Goal: Task Accomplishment & Management: Complete application form

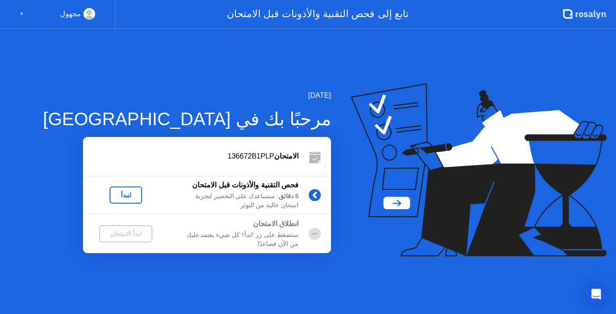
click at [128, 195] on div "لنبدأ" at bounding box center [125, 195] width 25 height 7
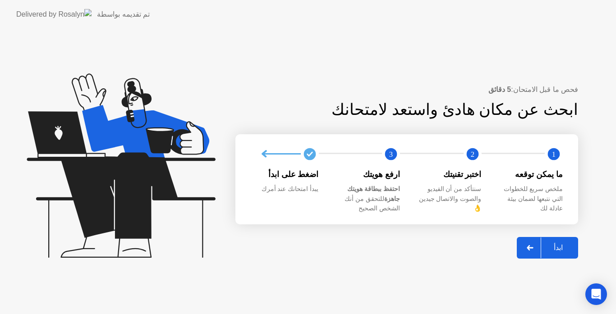
click at [532, 245] on icon at bounding box center [530, 247] width 7 height 5
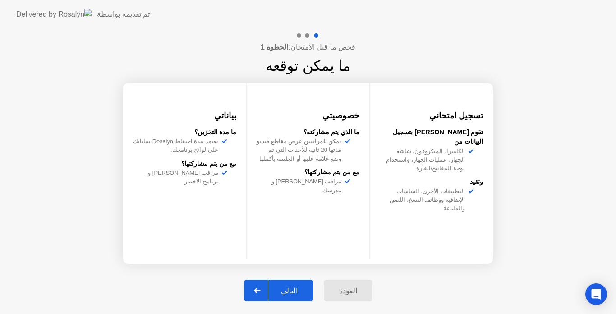
click at [266, 296] on div at bounding box center [258, 290] width 22 height 21
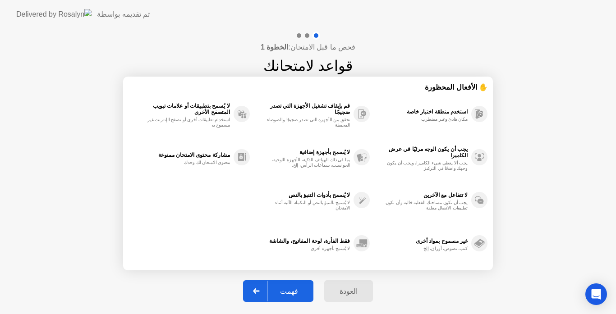
click at [267, 288] on div at bounding box center [257, 291] width 22 height 21
select select "Available cameras"
select select "Available speakers"
select select "Available microphones"
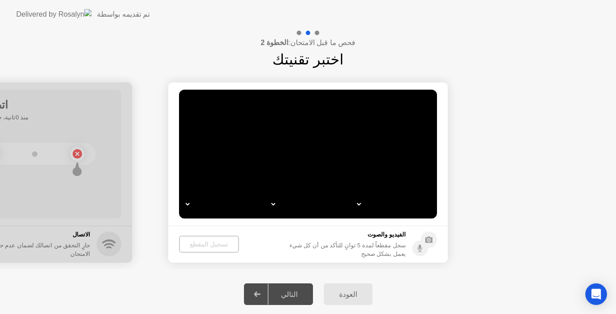
select select "*"
select select "**********"
select select "*******"
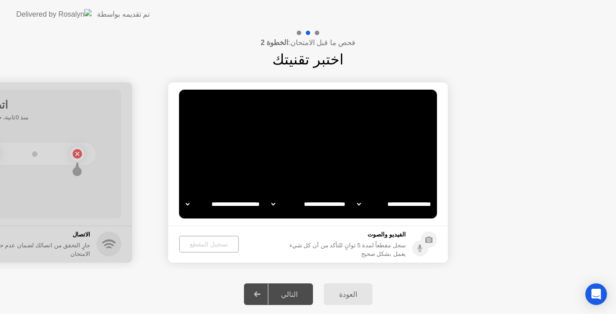
select select "*******"
click at [202, 245] on div "تسجيل المقطع" at bounding box center [208, 244] width 53 height 7
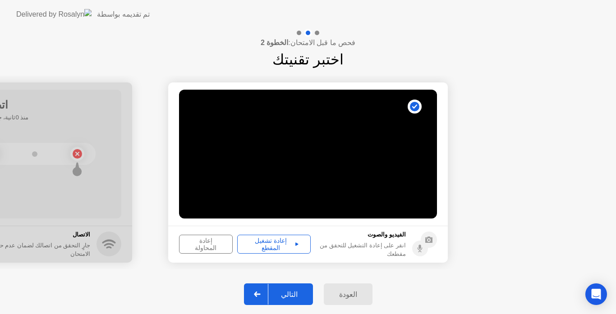
click at [277, 243] on div "إعادة تشغيل المقطع" at bounding box center [273, 244] width 67 height 14
click at [259, 293] on icon at bounding box center [257, 294] width 7 height 5
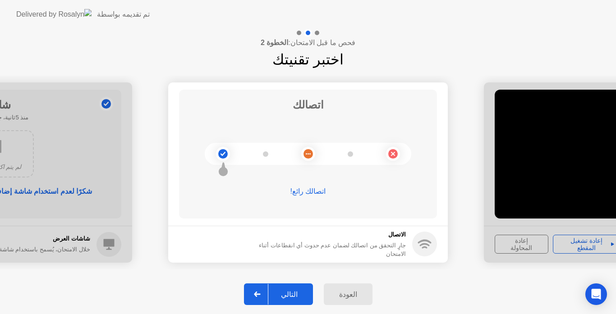
click at [259, 293] on icon at bounding box center [257, 294] width 7 height 5
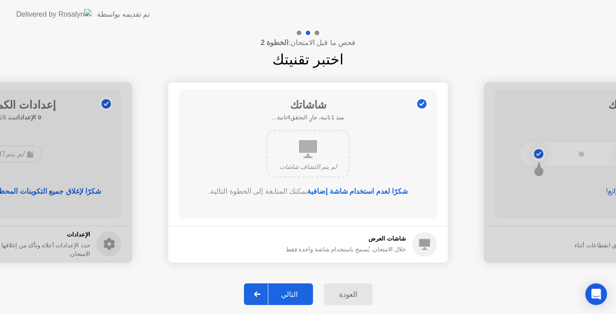
click at [259, 293] on icon at bounding box center [257, 294] width 7 height 5
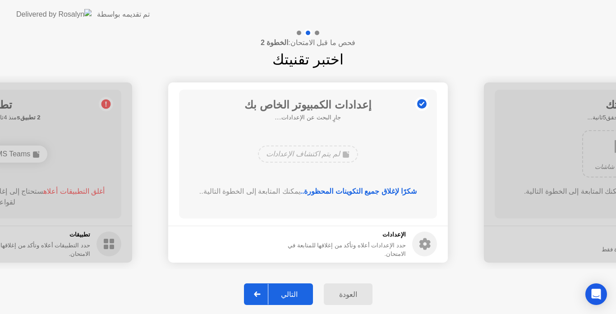
click at [259, 293] on icon at bounding box center [257, 294] width 7 height 5
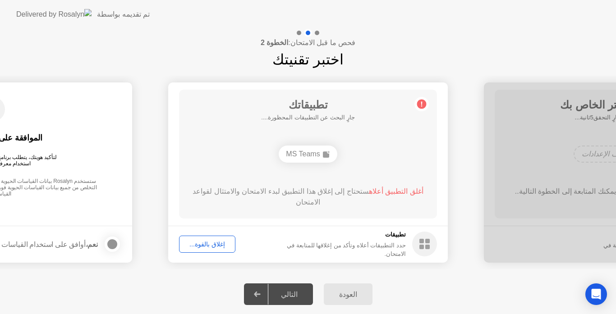
click at [212, 247] on div "إغلاق بالقوة..." at bounding box center [207, 244] width 50 height 7
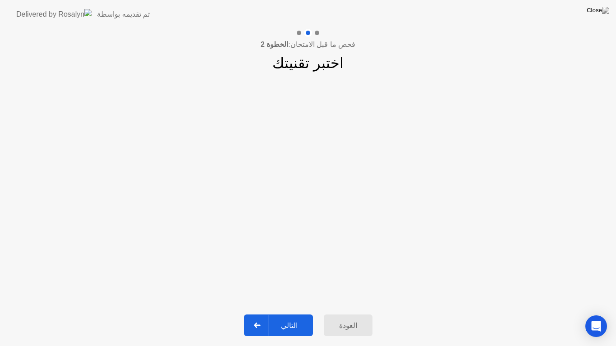
click at [287, 314] on button "التالي" at bounding box center [278, 326] width 69 height 22
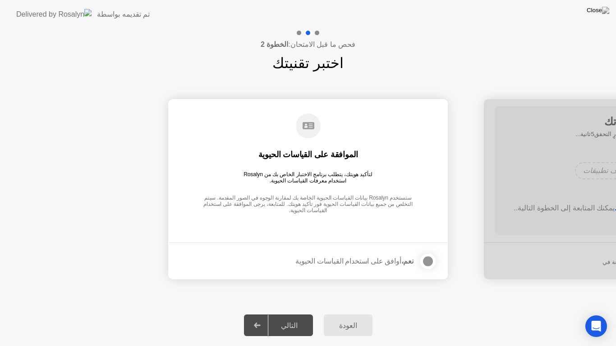
click at [427, 259] on div at bounding box center [427, 261] width 11 height 11
click at [288, 314] on div "التالي" at bounding box center [289, 325] width 42 height 9
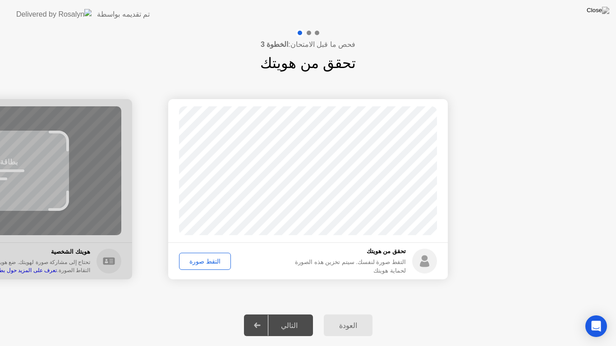
click at [206, 260] on div "التقط صورة" at bounding box center [205, 261] width 46 height 7
click at [295, 314] on div "التالي" at bounding box center [289, 325] width 42 height 9
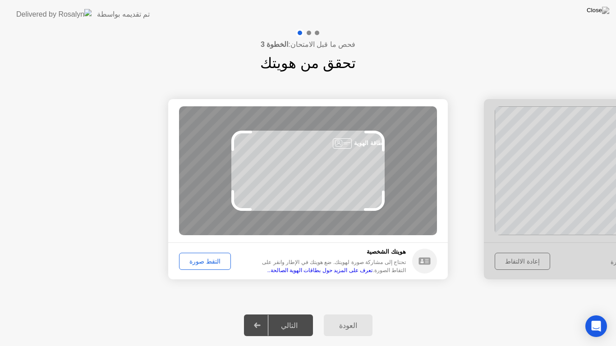
click at [425, 259] on icon at bounding box center [424, 260] width 12 height 7
click at [456, 314] on div "العودة التالي" at bounding box center [308, 325] width 616 height 41
click at [208, 263] on div "التقط صورة" at bounding box center [205, 261] width 46 height 7
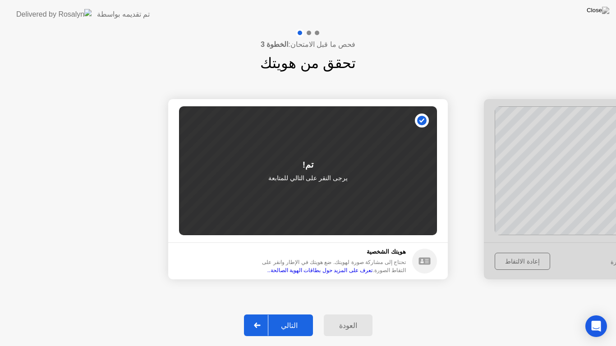
click at [260, 314] on icon at bounding box center [257, 325] width 7 height 5
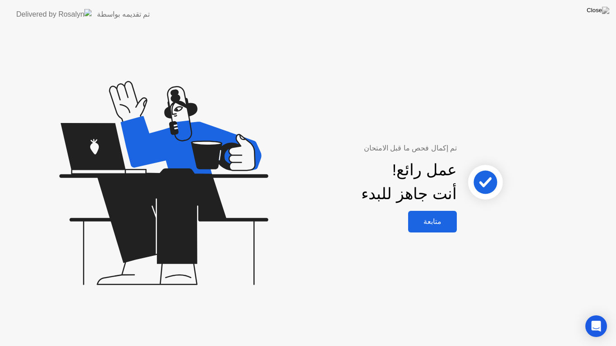
click at [441, 217] on div "متابعة" at bounding box center [432, 221] width 43 height 9
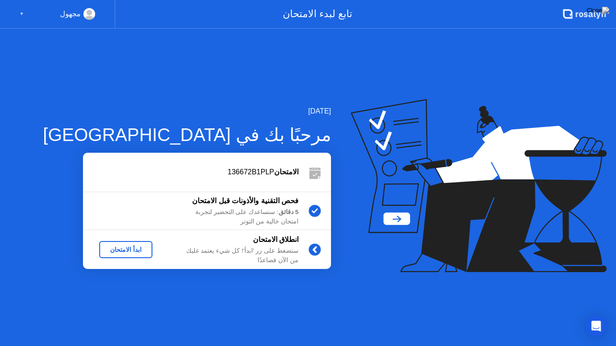
click at [117, 250] on div "ابدأ الامتحان" at bounding box center [126, 249] width 46 height 7
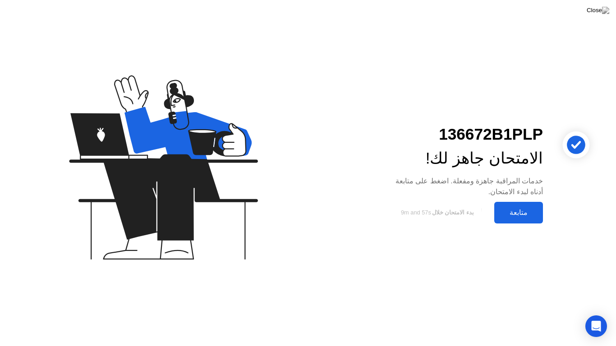
click at [524, 214] on div "متابعة" at bounding box center [518, 212] width 43 height 9
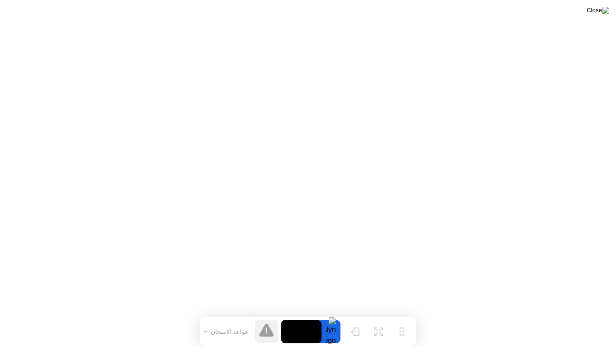
click at [602, 11] on img at bounding box center [598, 10] width 23 height 7
click at [603, 9] on img at bounding box center [598, 10] width 23 height 7
